Goal: Transaction & Acquisition: Purchase product/service

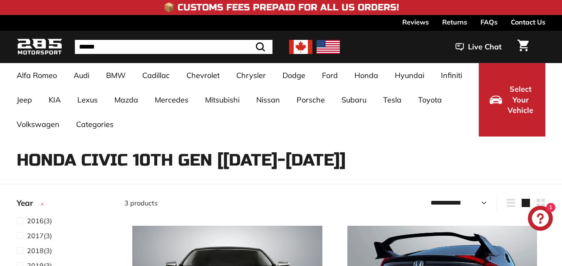
select select "**********"
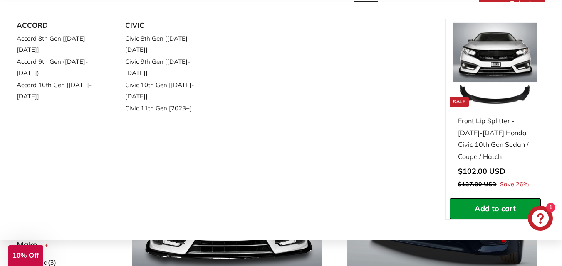
scroll to position [249, 0]
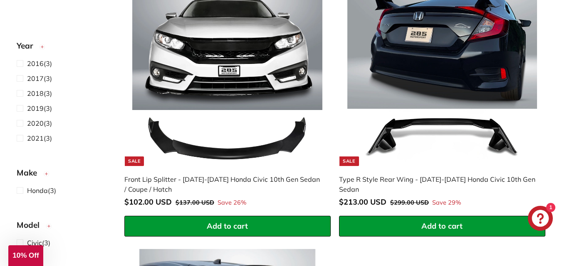
click at [195, 178] on div "Front Lip Splitter - [DATE]-[DATE] Honda Civic 10th Gen Sedan / Coupe / Hatch" at bounding box center [223, 185] width 198 height 20
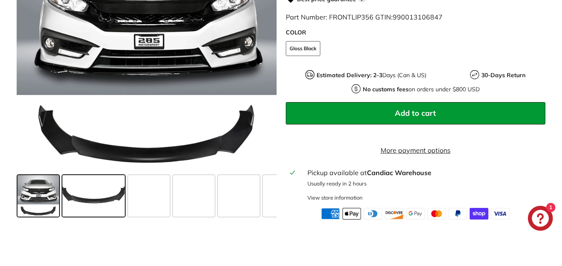
scroll to position [333, 0]
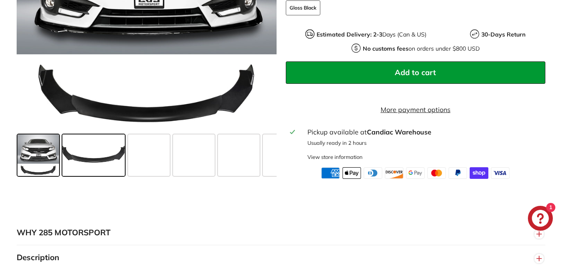
click at [103, 176] on span at bounding box center [93, 155] width 62 height 42
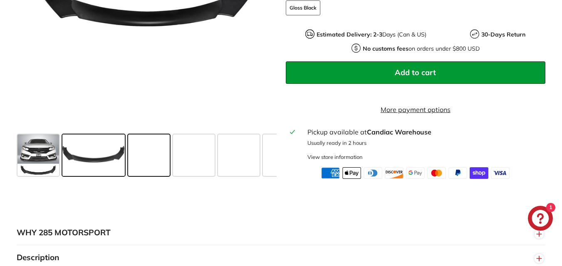
click at [151, 168] on span at bounding box center [149, 155] width 42 height 42
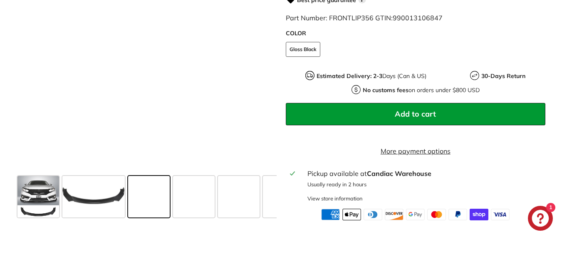
scroll to position [0, 0]
click at [148, 217] on span at bounding box center [149, 197] width 42 height 42
click at [213, 215] on span at bounding box center [194, 197] width 42 height 42
